Goal: Navigation & Orientation: Find specific page/section

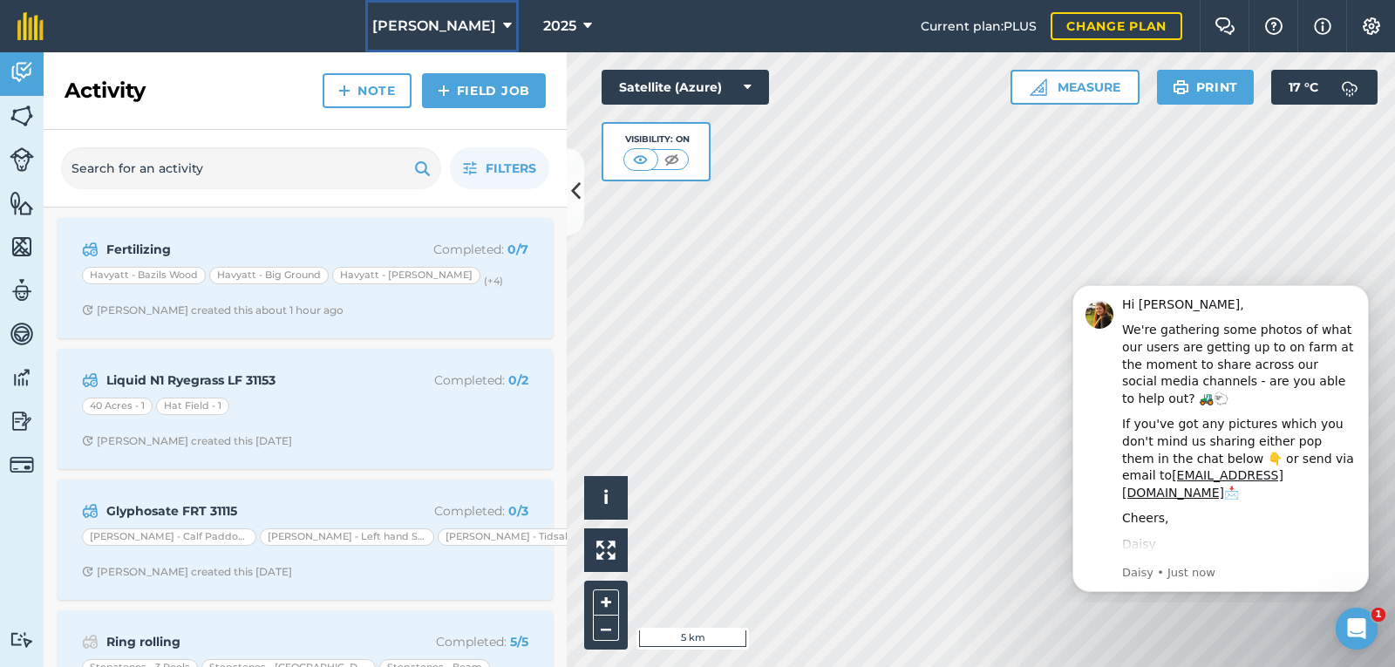
click at [499, 21] on button "[PERSON_NAME]" at bounding box center [441, 26] width 153 height 52
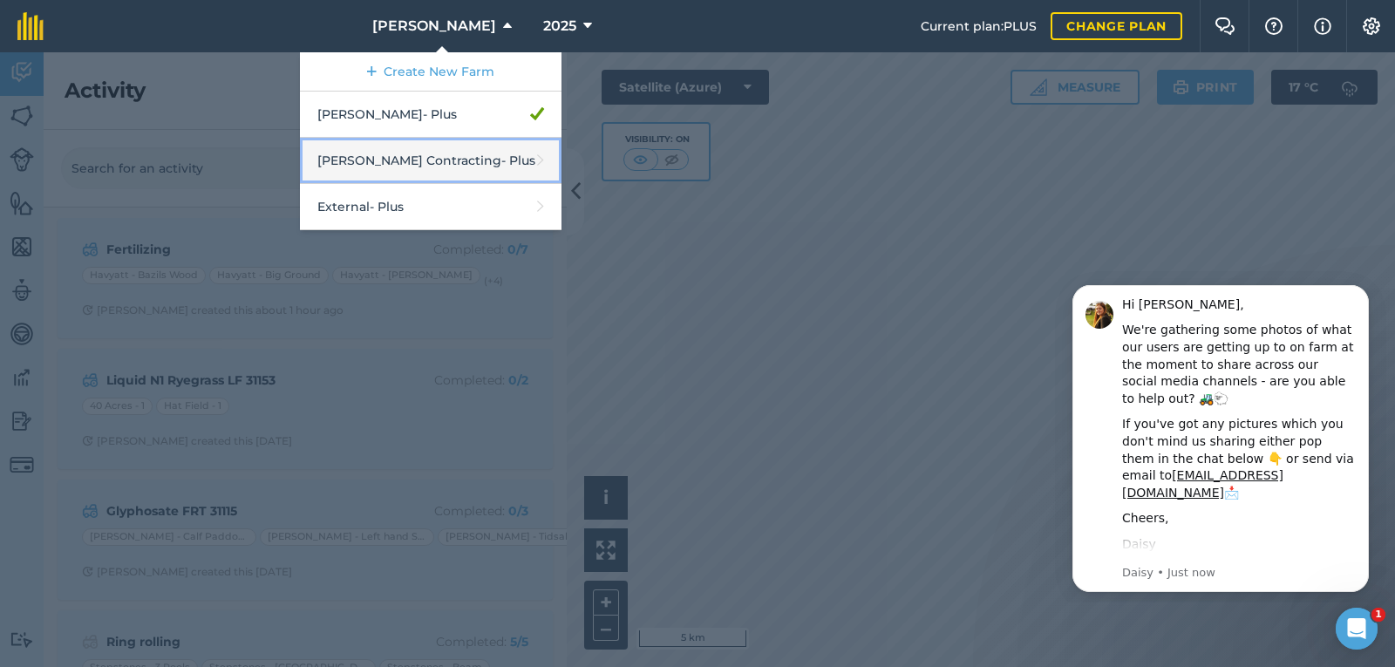
click at [397, 161] on link "[PERSON_NAME] Contracting - Plus" at bounding box center [431, 161] width 262 height 46
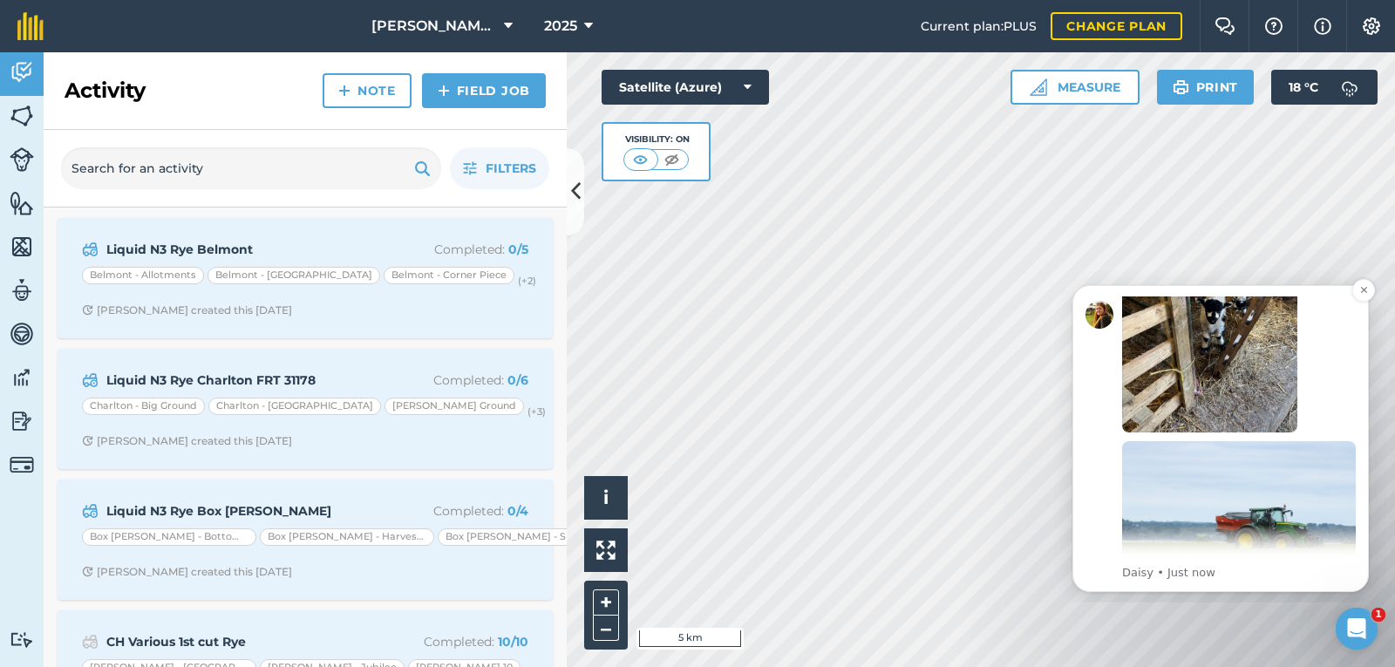
scroll to position [368, 0]
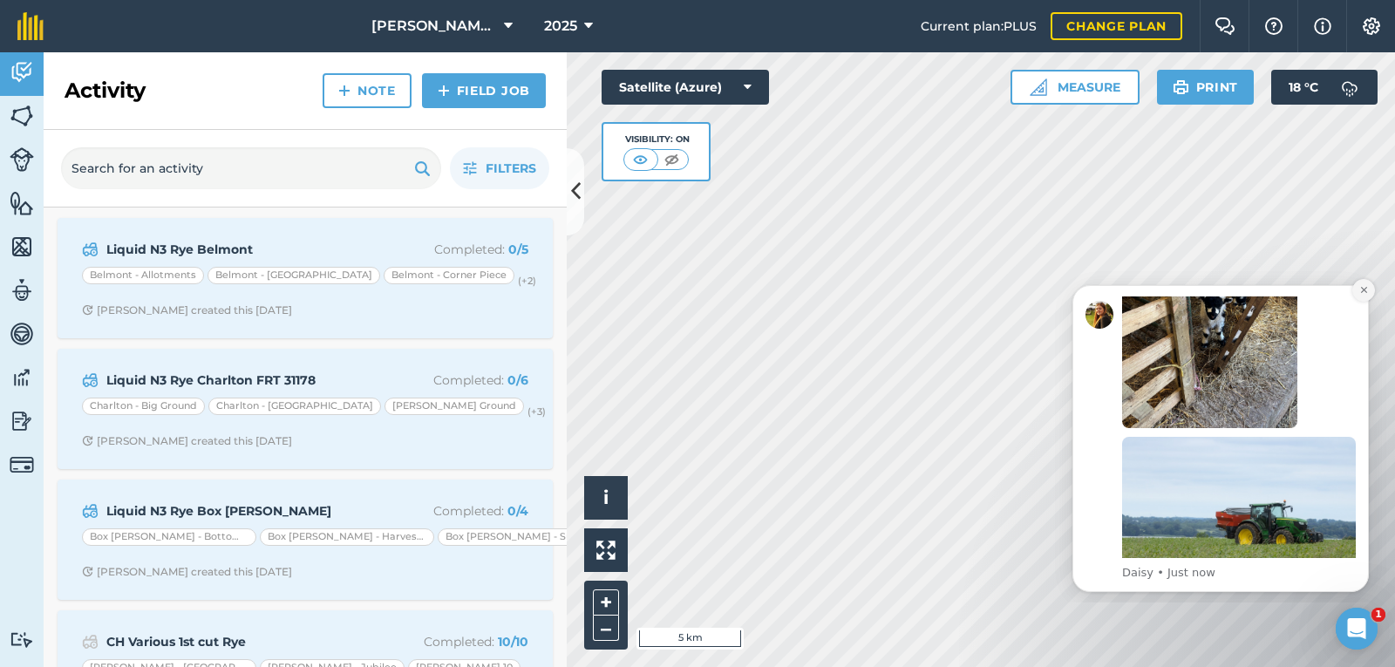
click at [1362, 296] on button "Dismiss notification" at bounding box center [1363, 290] width 23 height 23
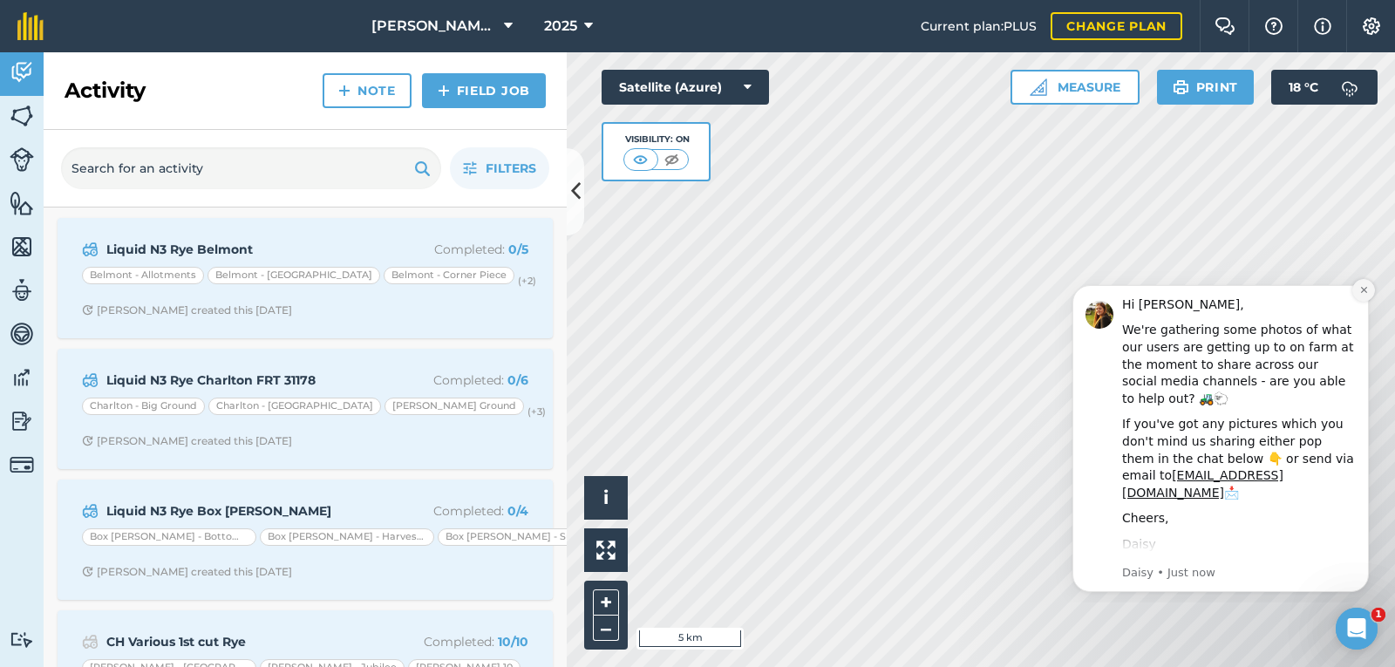
click at [1362, 286] on icon "Dismiss notification" at bounding box center [1364, 290] width 10 height 10
